Goal: Task Accomplishment & Management: Manage account settings

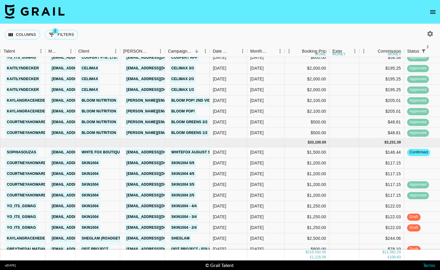
scroll to position [614, 49]
click at [342, 229] on div at bounding box center [344, 227] width 30 height 11
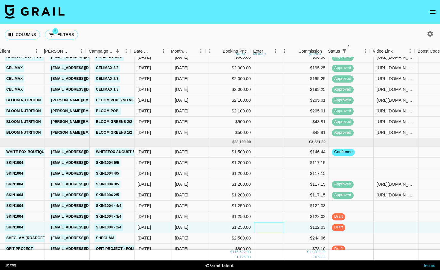
scroll to position [614, 128]
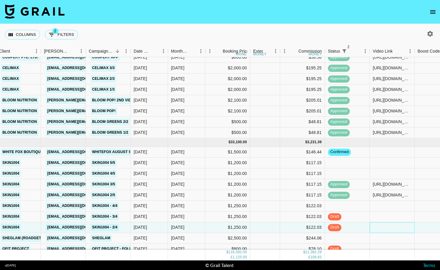
click at [394, 230] on div at bounding box center [392, 227] width 45 height 11
type input "https://www.tiktok.com/@yo_its_gswag/video/7540653696128978190"
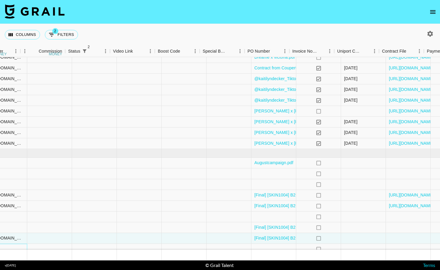
scroll to position [603, 530]
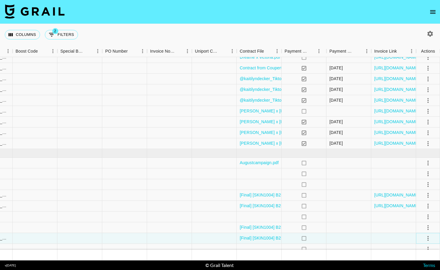
click at [429, 239] on icon "select merge strategy" at bounding box center [427, 238] width 7 height 7
click at [421, 228] on div "Approve" at bounding box center [415, 225] width 18 height 7
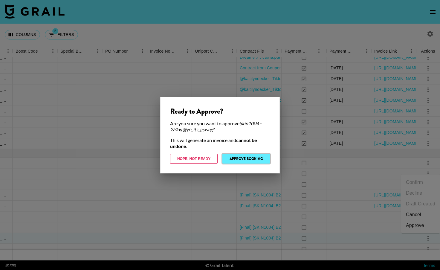
click at [249, 158] on button "Approve Booking" at bounding box center [246, 159] width 48 height 10
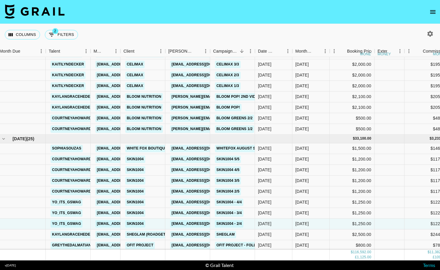
scroll to position [620, 4]
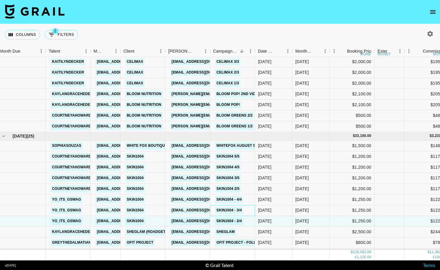
click at [244, 211] on div "Skin1004 - 3/4" at bounding box center [229, 210] width 32 height 11
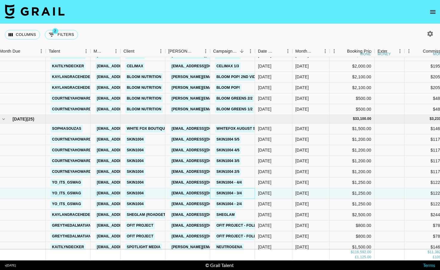
scroll to position [638, 4]
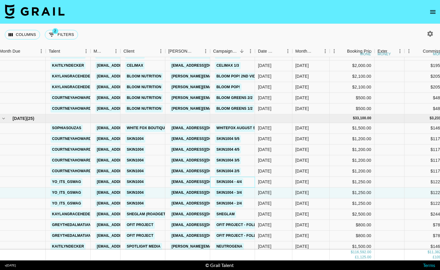
click at [246, 181] on div "Skin1004 - 4/4" at bounding box center [232, 182] width 45 height 11
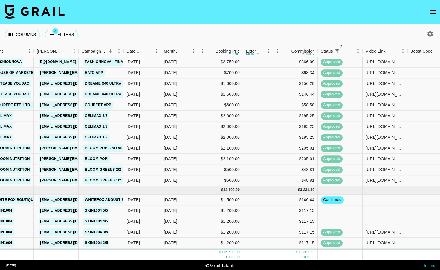
scroll to position [543, 135]
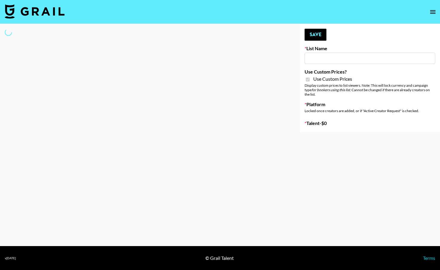
type input "Uber Teens ([DATE])"
checkbox input "true"
select select "Brand"
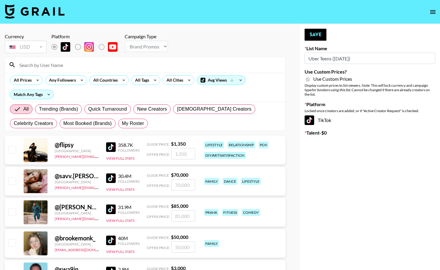
click at [75, 64] on input at bounding box center [149, 65] width 266 height 10
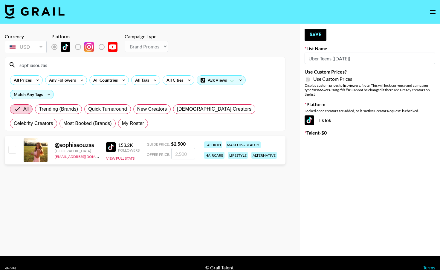
type input "sophiasouzas"
click at [13, 149] on input "checkbox" at bounding box center [11, 149] width 7 height 7
checkbox input "true"
type input "2500"
click at [320, 35] on button "Save" at bounding box center [316, 35] width 22 height 12
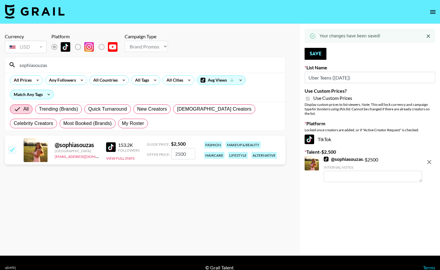
click at [53, 69] on input "sophiasouzas" at bounding box center [149, 65] width 266 height 10
drag, startPoint x: 65, startPoint y: 66, endPoint x: 1, endPoint y: 62, distance: 63.2
click at [1, 62] on div "Currency USD USD ​ Platform Campaign Type Choose Type... Song Promos Brand Prom…" at bounding box center [145, 140] width 290 height 232
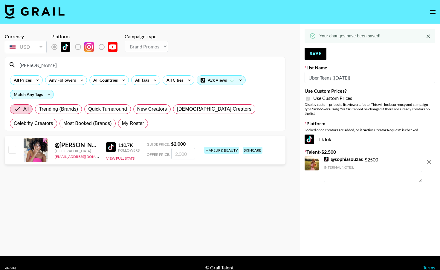
type input "[PERSON_NAME]"
click at [12, 152] on input "checkbox" at bounding box center [11, 149] width 7 height 7
checkbox input "true"
type input "2000"
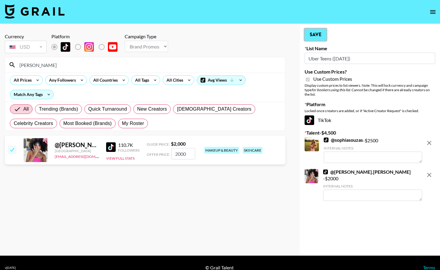
click at [319, 36] on button "Save" at bounding box center [316, 35] width 22 height 12
